Goal: Information Seeking & Learning: Find specific page/section

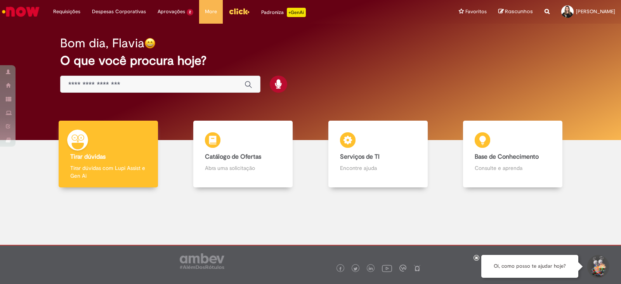
click at [159, 83] on input "Basta digitar aqui" at bounding box center [152, 84] width 169 height 9
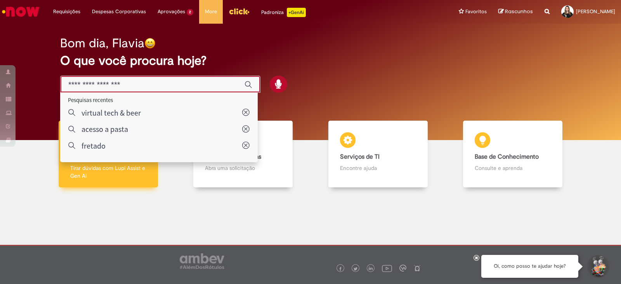
type input "**********"
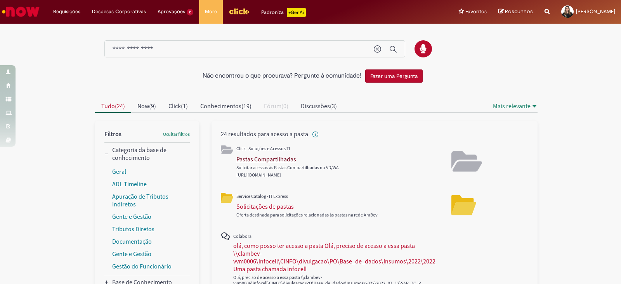
click at [278, 155] on div "Pastas Compartilhadas" at bounding box center [266, 159] width 60 height 8
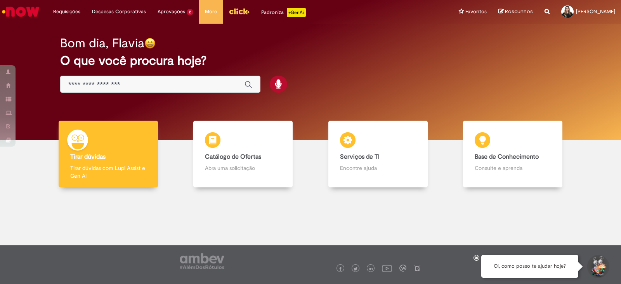
click at [144, 76] on div "Global" at bounding box center [160, 84] width 200 height 17
